Goal: Task Accomplishment & Management: Complete application form

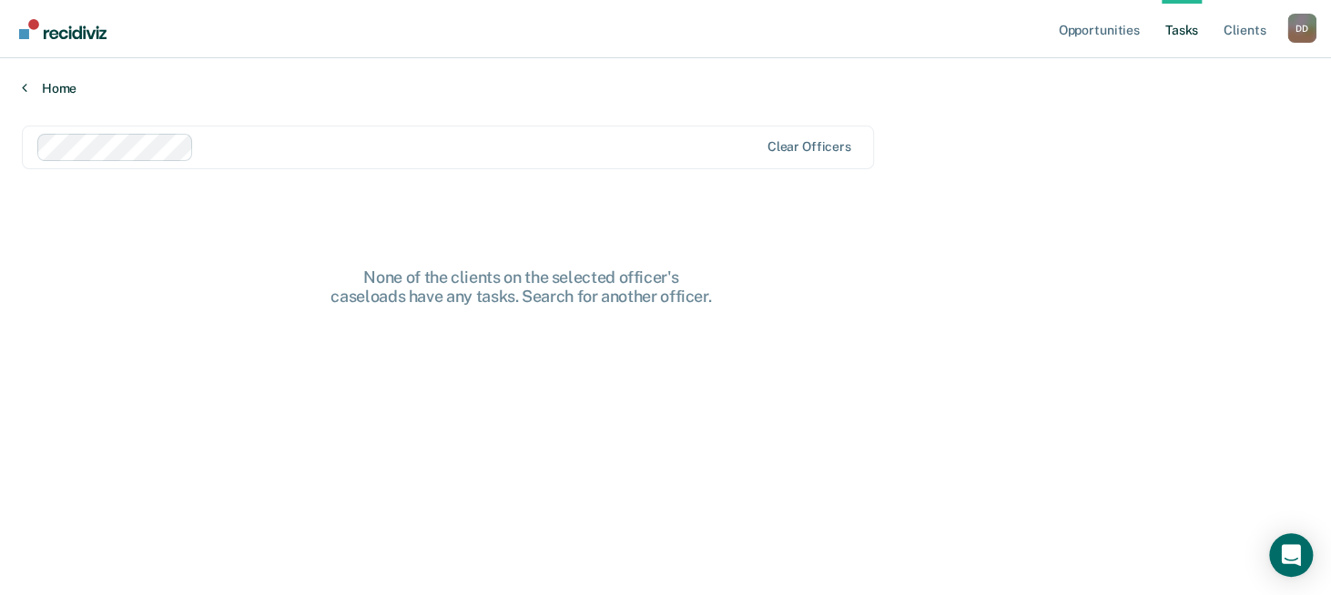
click at [25, 89] on icon at bounding box center [24, 87] width 5 height 15
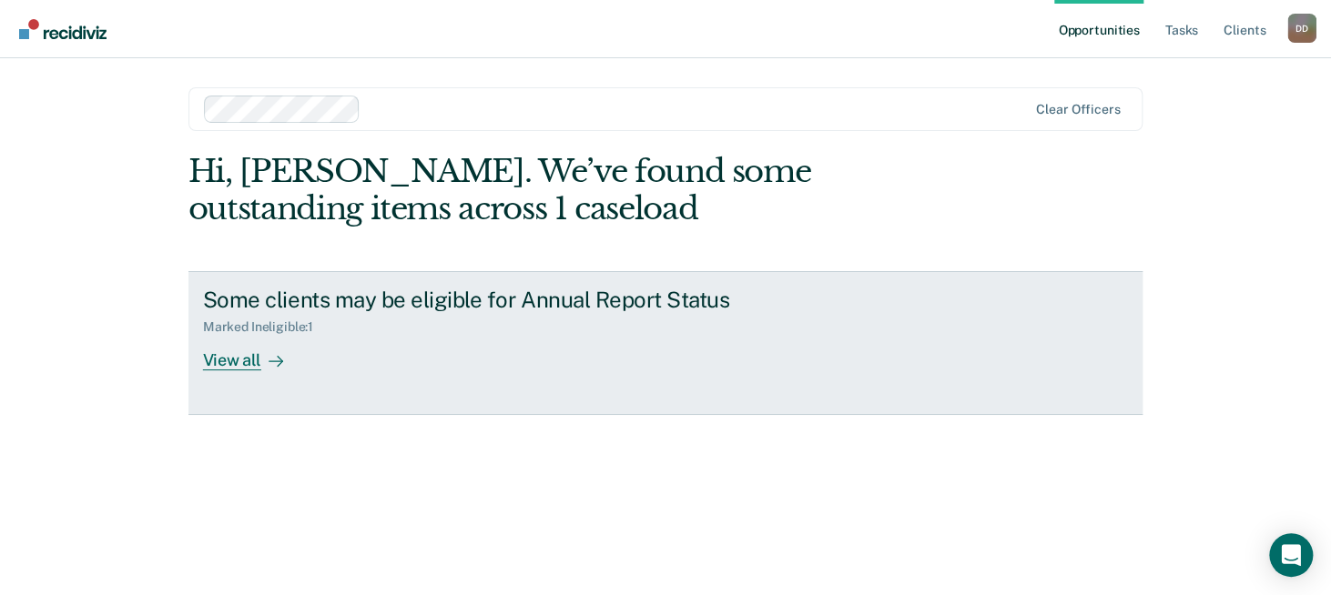
click at [257, 362] on div "View all" at bounding box center [254, 353] width 102 height 36
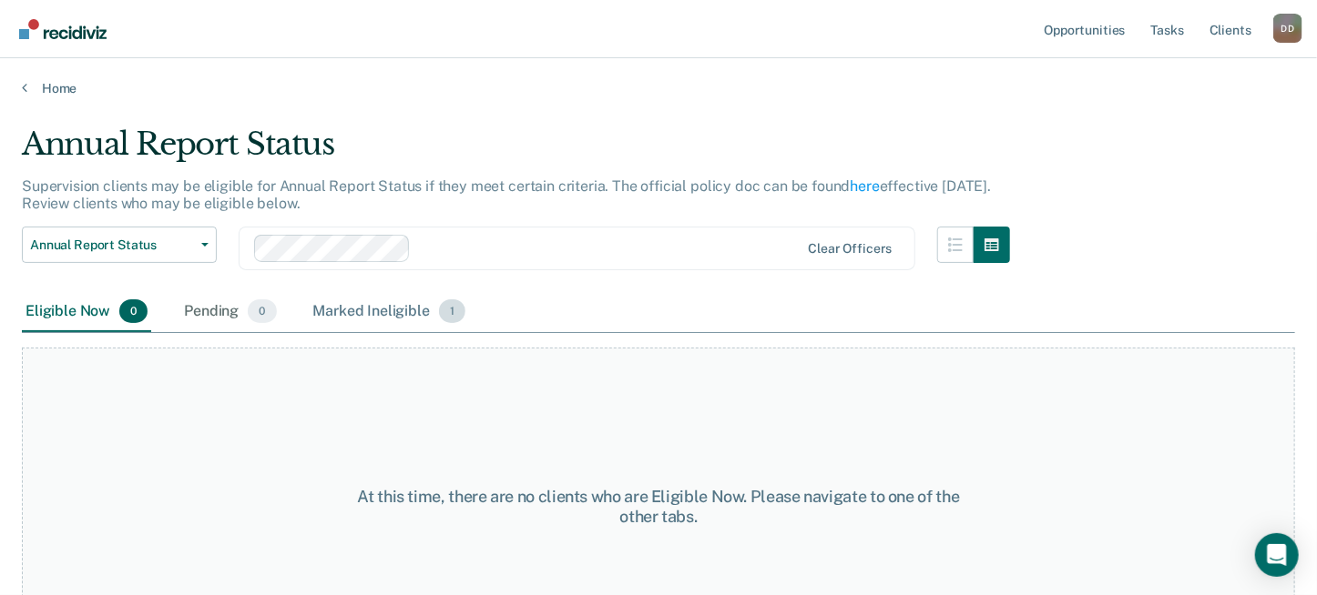
click at [364, 310] on div "Marked Ineligible 1" at bounding box center [390, 312] width 160 height 40
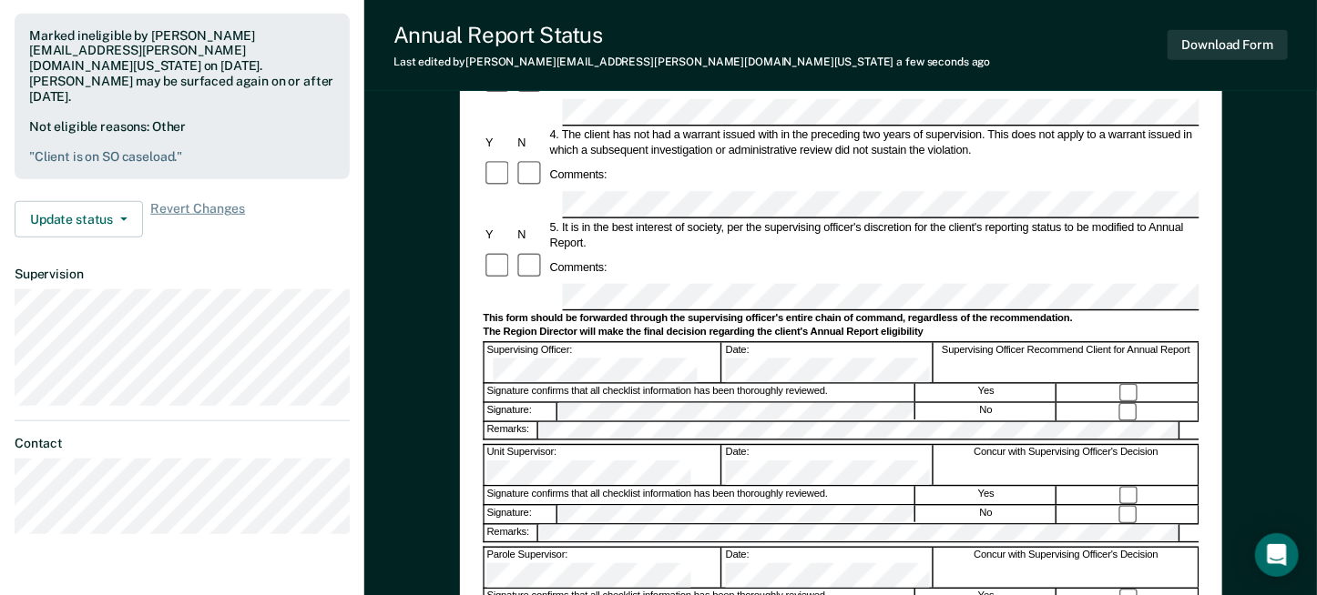
scroll to position [455, 0]
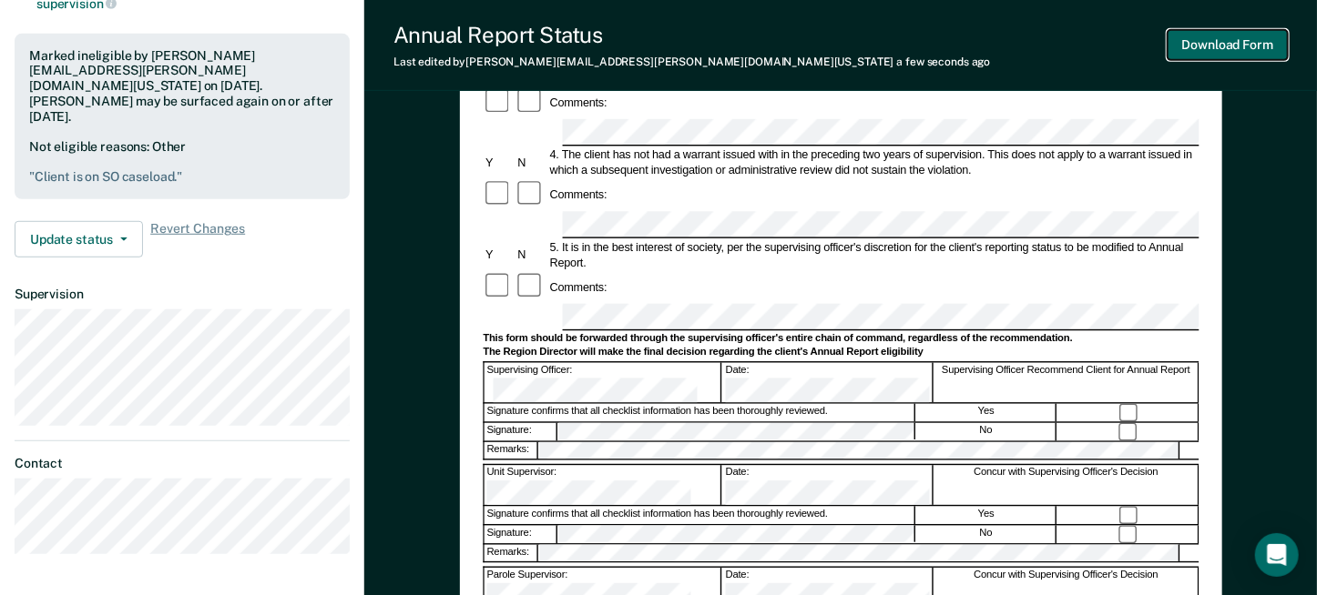
click at [1225, 47] on button "Download Form" at bounding box center [1227, 45] width 120 height 30
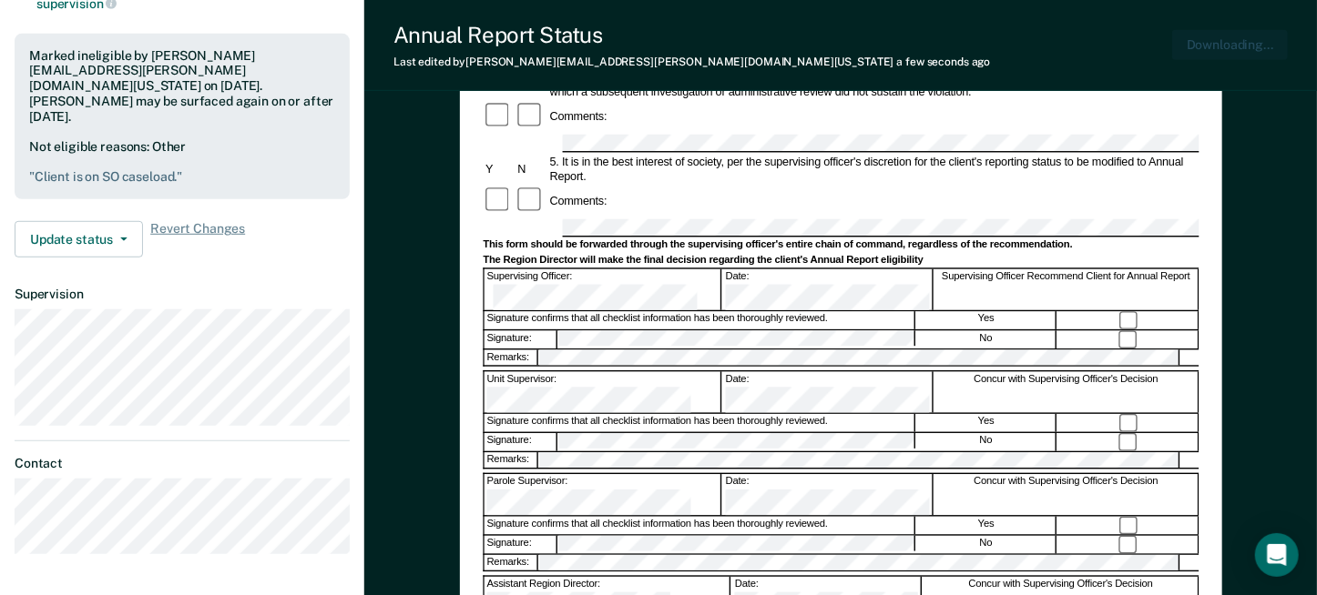
scroll to position [0, 0]
